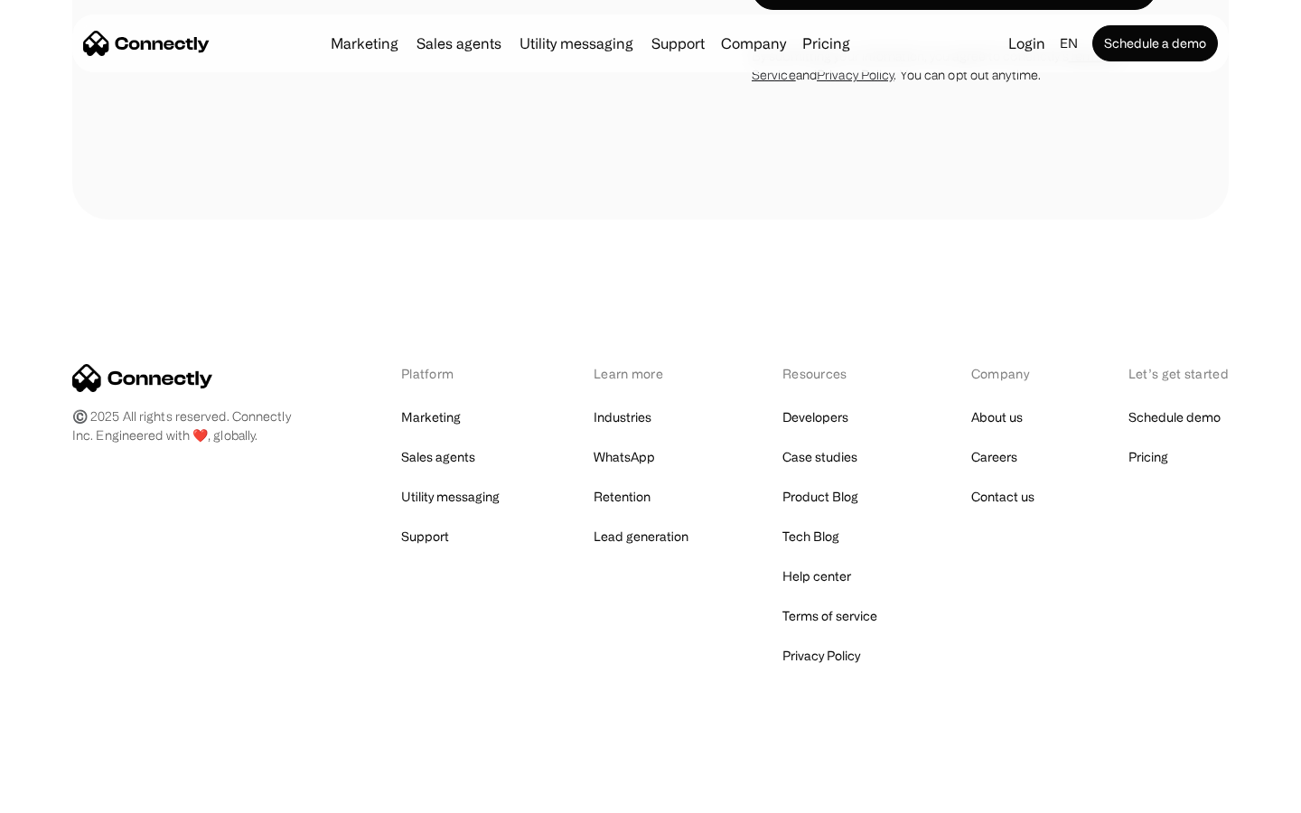
scroll to position [1548, 0]
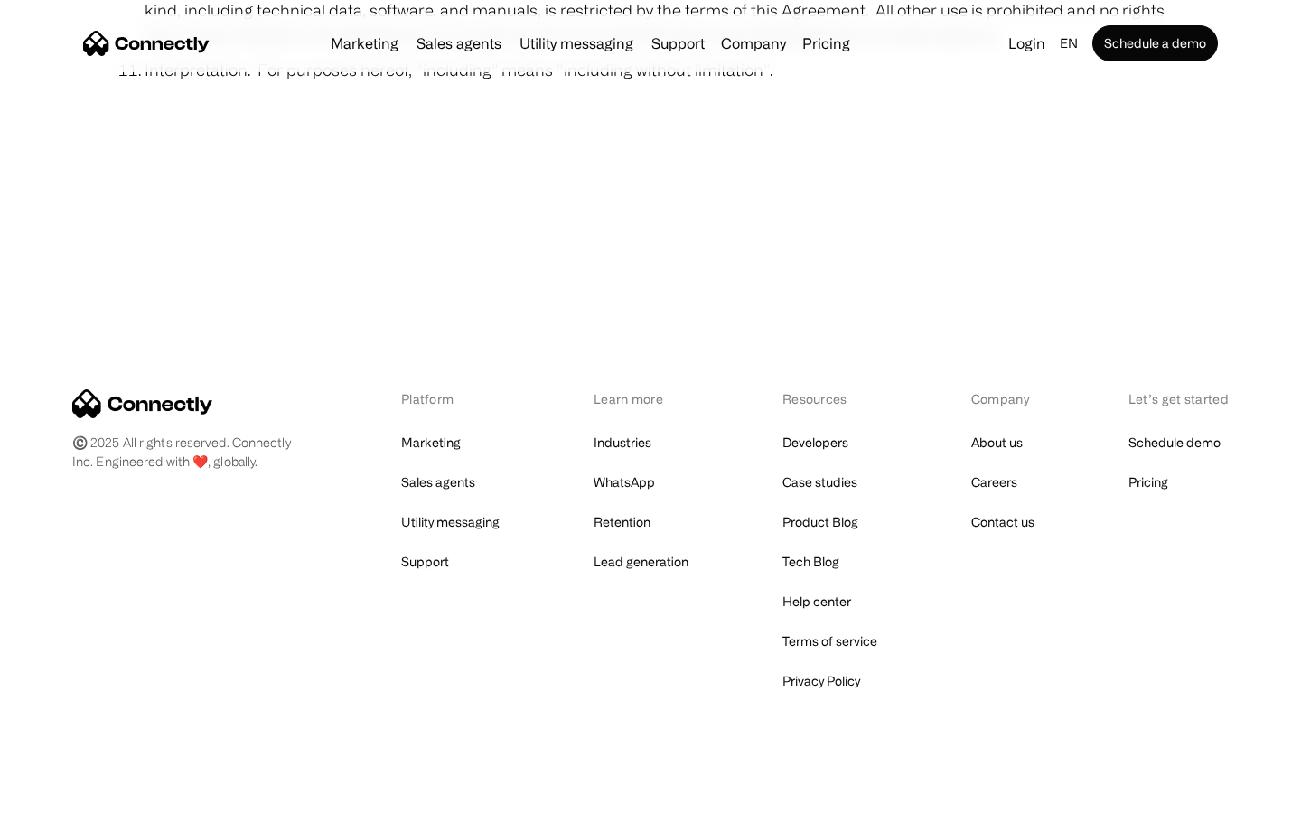
scroll to position [6640, 0]
